Goal: Information Seeking & Learning: Compare options

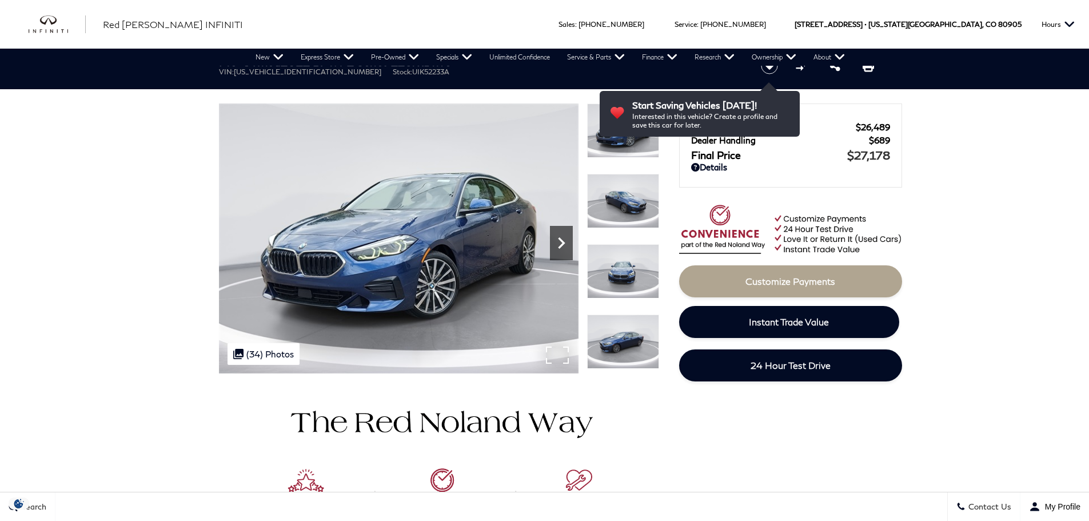
click at [559, 243] on icon "Next" at bounding box center [561, 243] width 23 height 23
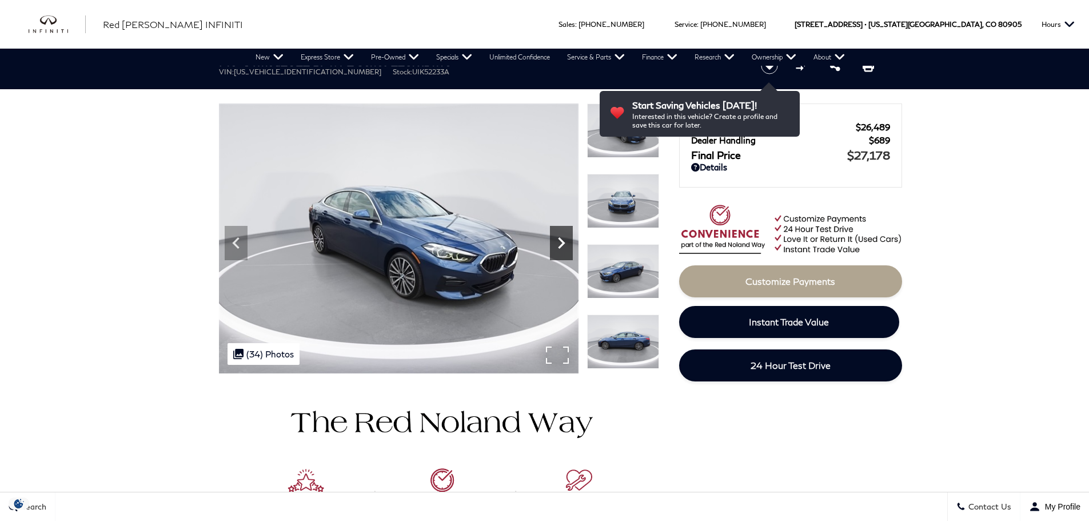
click at [559, 243] on icon "Next" at bounding box center [561, 243] width 23 height 23
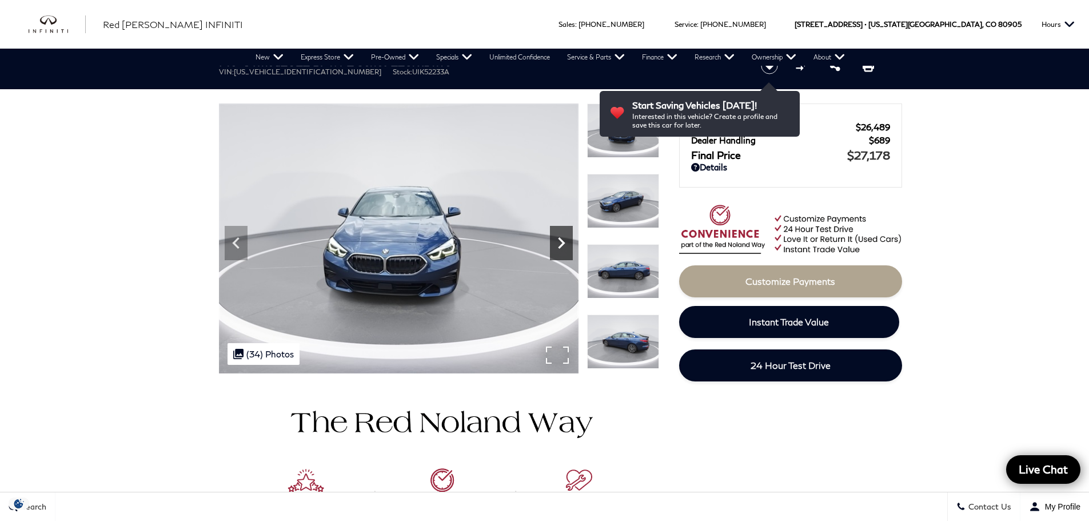
click at [559, 243] on icon "Next" at bounding box center [561, 243] width 23 height 23
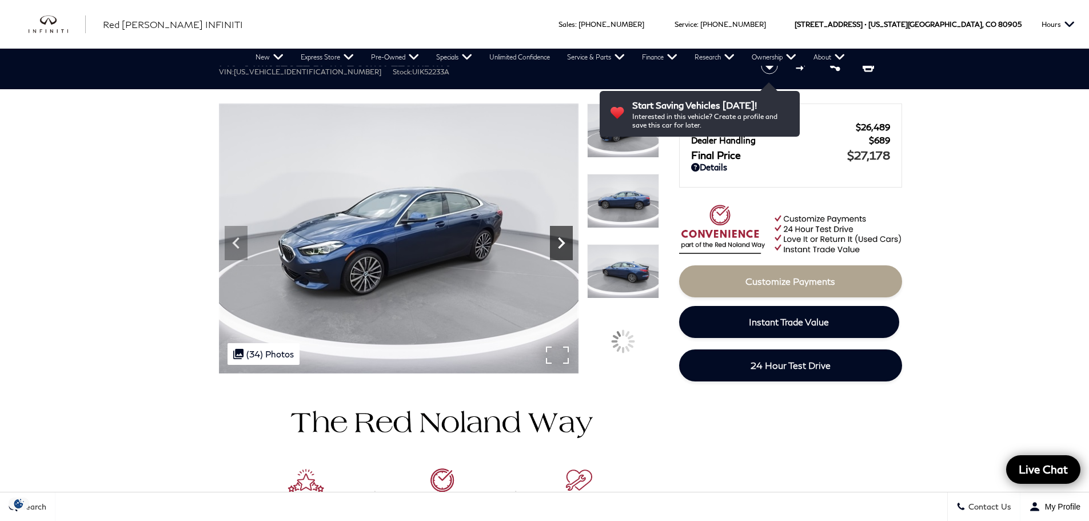
click at [559, 243] on icon "Next" at bounding box center [561, 243] width 23 height 23
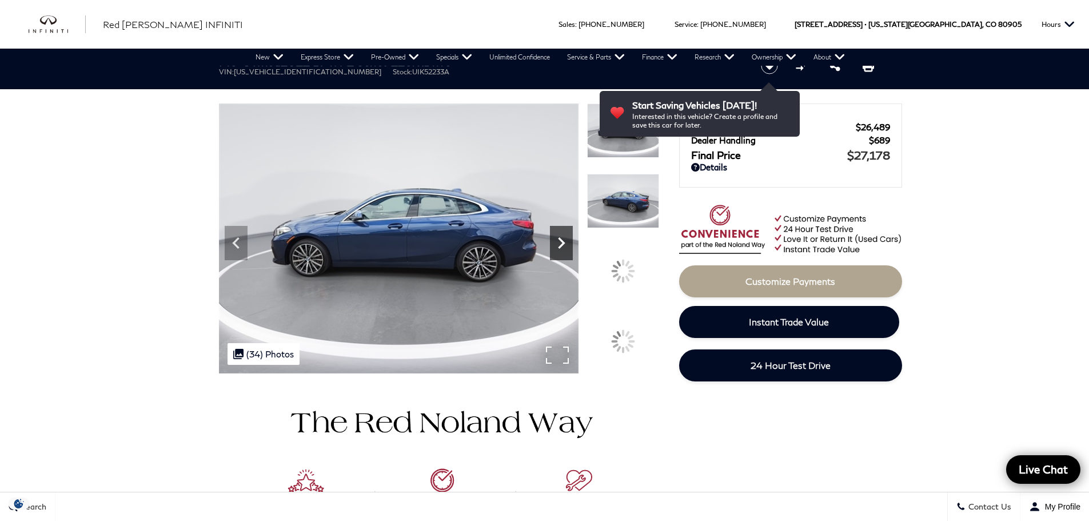
click at [559, 243] on icon "Next" at bounding box center [561, 243] width 23 height 23
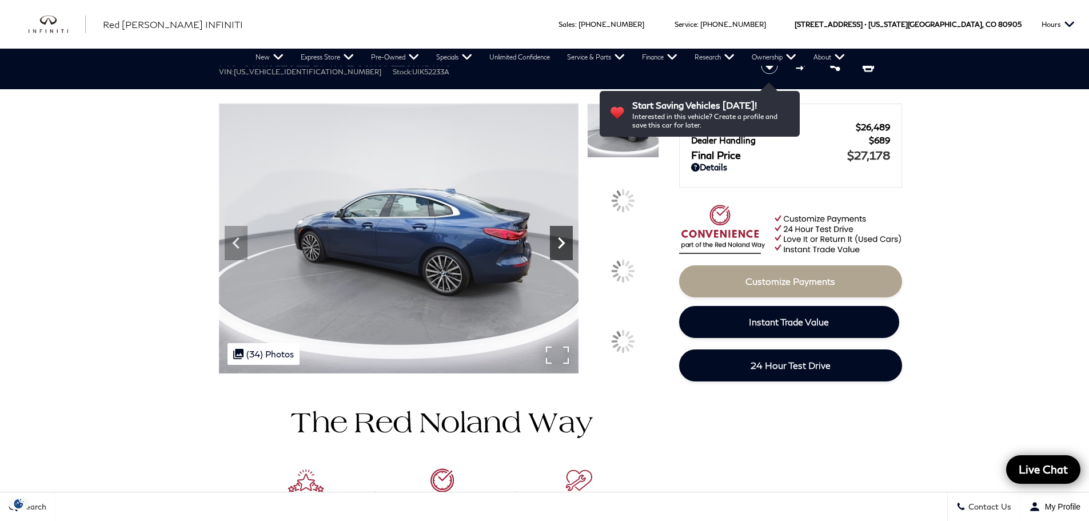
click at [559, 243] on icon "Next" at bounding box center [561, 243] width 23 height 23
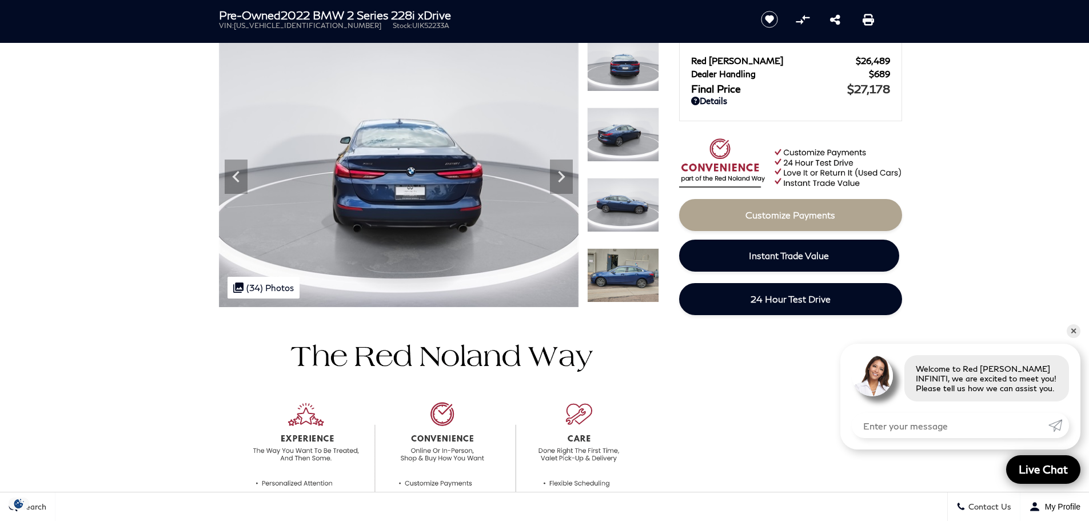
scroll to position [57, 0]
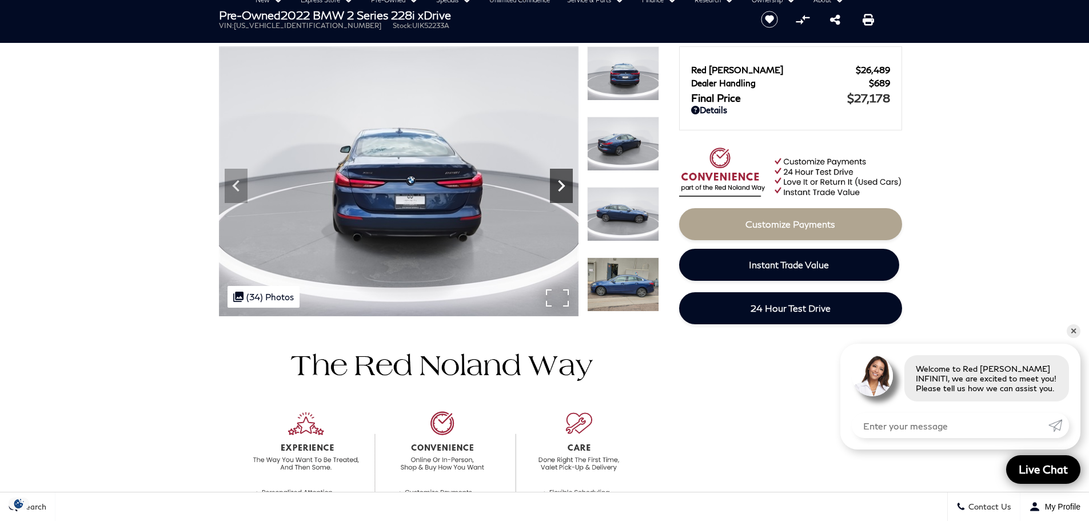
click at [562, 176] on icon "Next" at bounding box center [561, 185] width 23 height 23
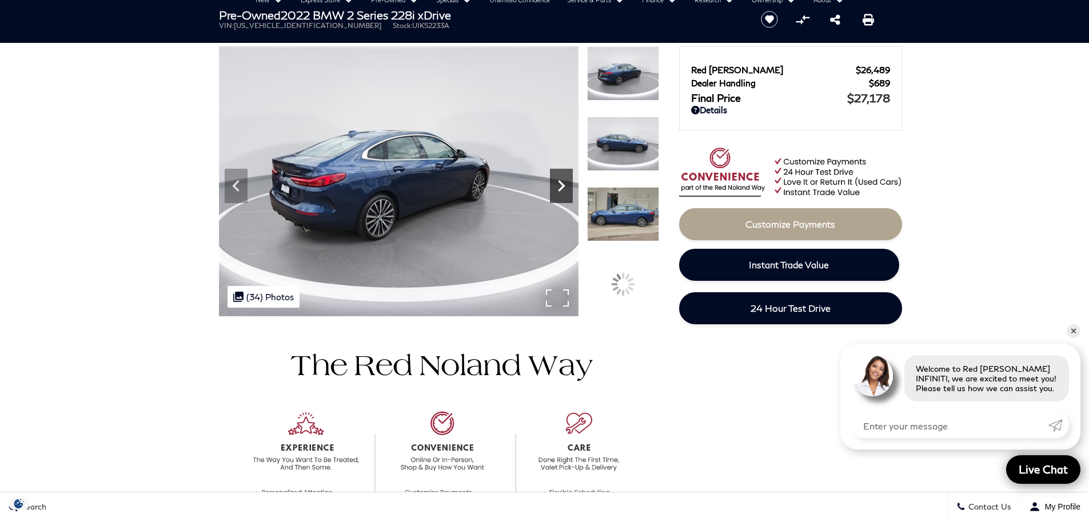
click at [560, 183] on icon "Next" at bounding box center [561, 185] width 7 height 11
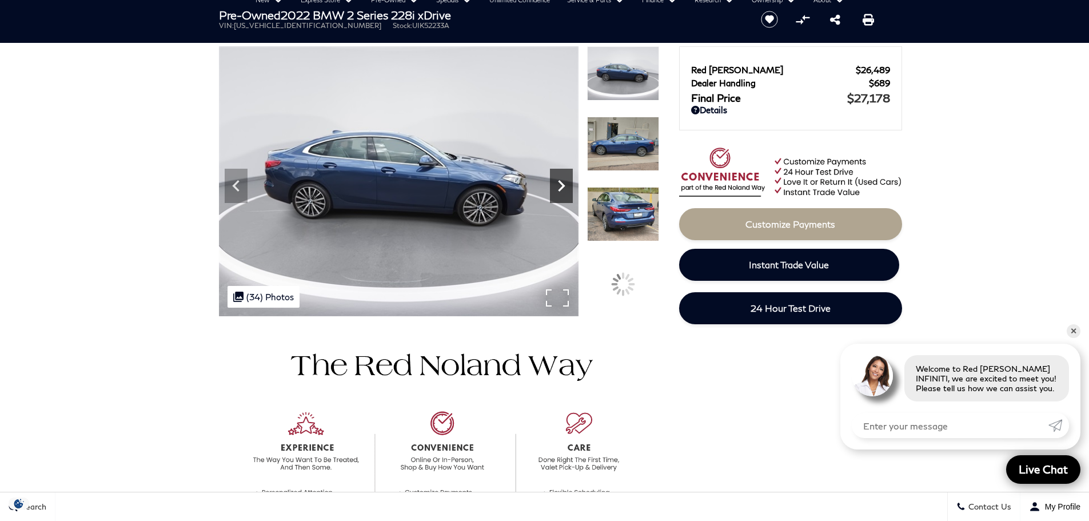
click at [560, 183] on icon "Next" at bounding box center [561, 185] width 7 height 11
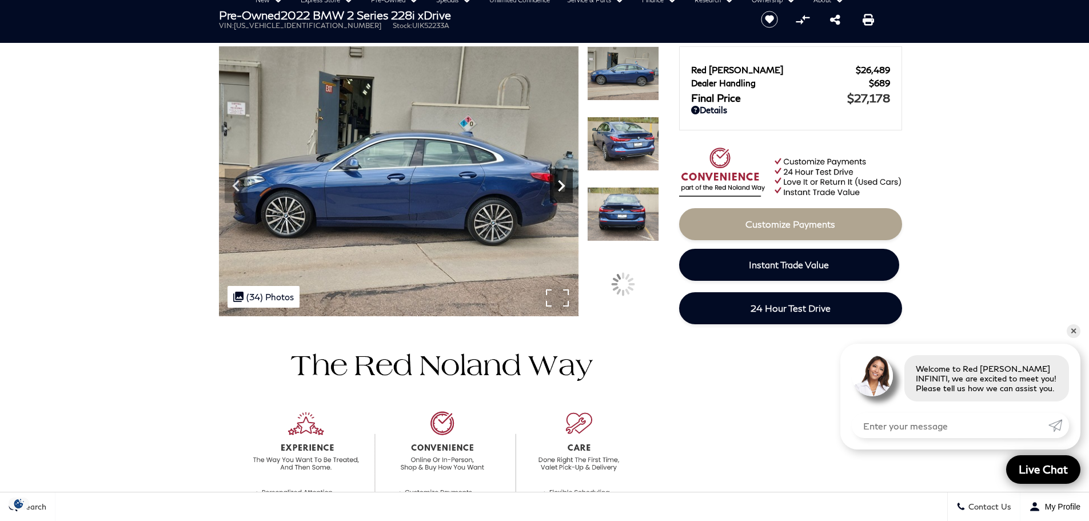
click at [560, 183] on icon "Next" at bounding box center [561, 185] width 7 height 11
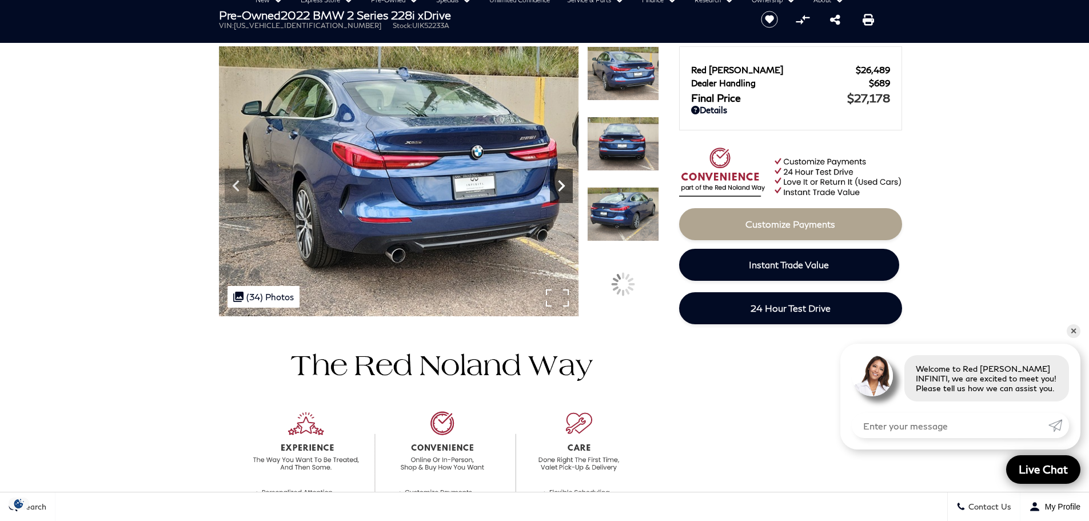
click at [560, 183] on icon "Next" at bounding box center [561, 185] width 7 height 11
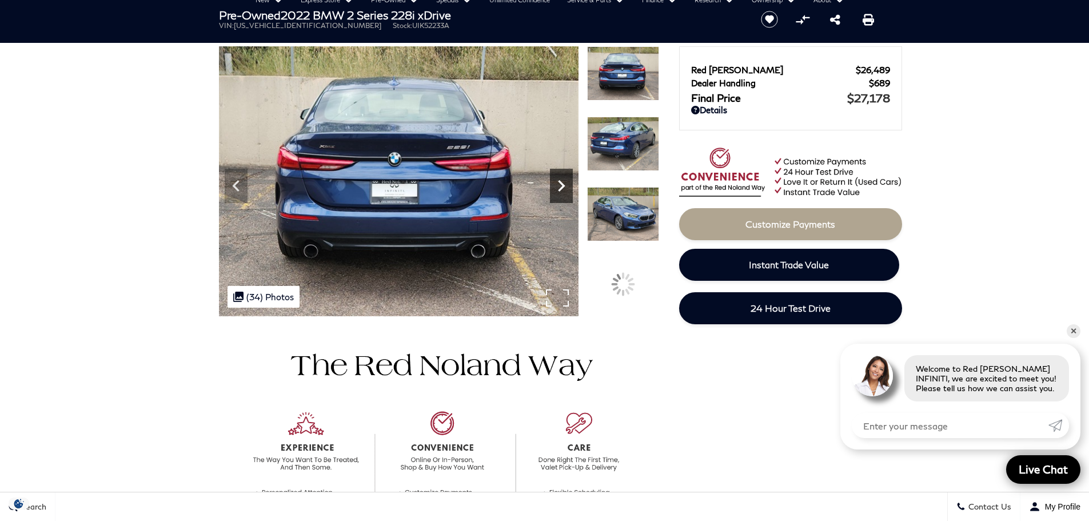
click at [560, 183] on icon "Next" at bounding box center [561, 185] width 7 height 11
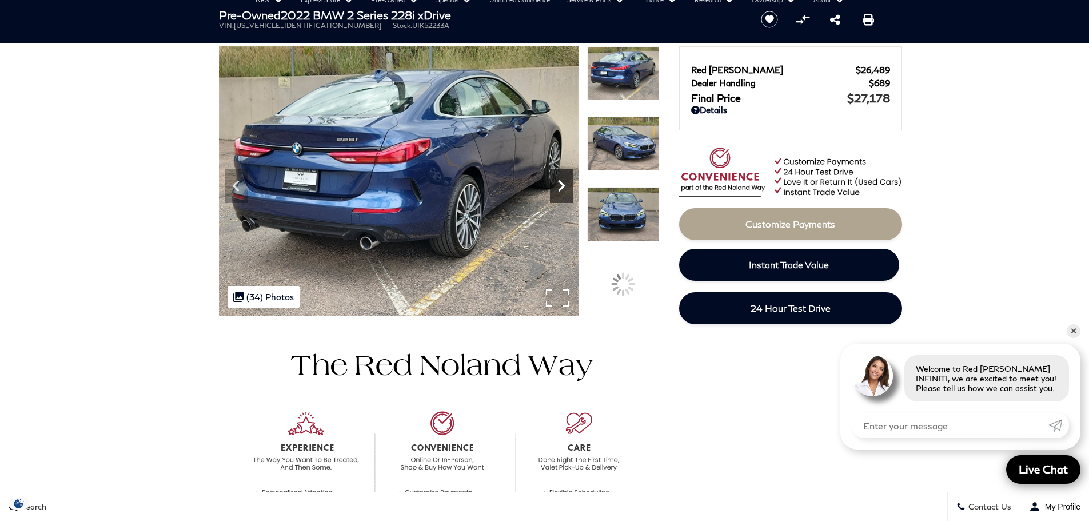
click at [560, 183] on icon "Next" at bounding box center [561, 185] width 7 height 11
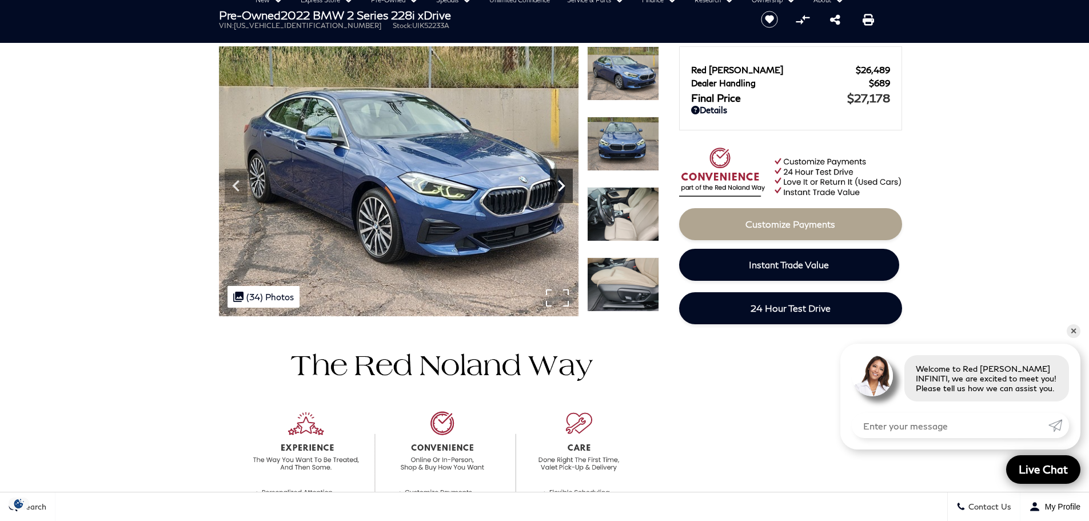
click at [560, 183] on icon "Next" at bounding box center [561, 185] width 7 height 11
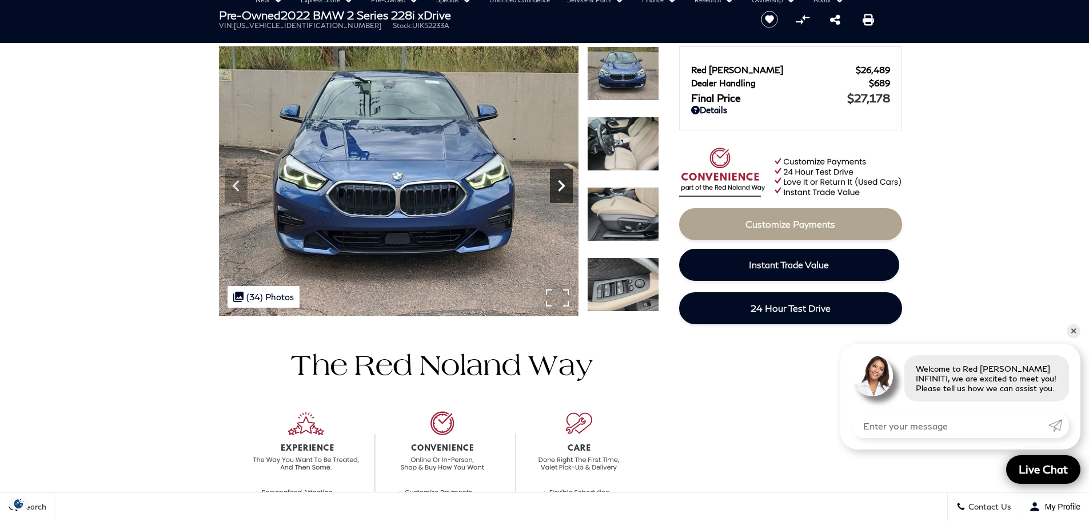
click at [560, 183] on icon "Next" at bounding box center [561, 185] width 7 height 11
